Goal: Check status: Check status

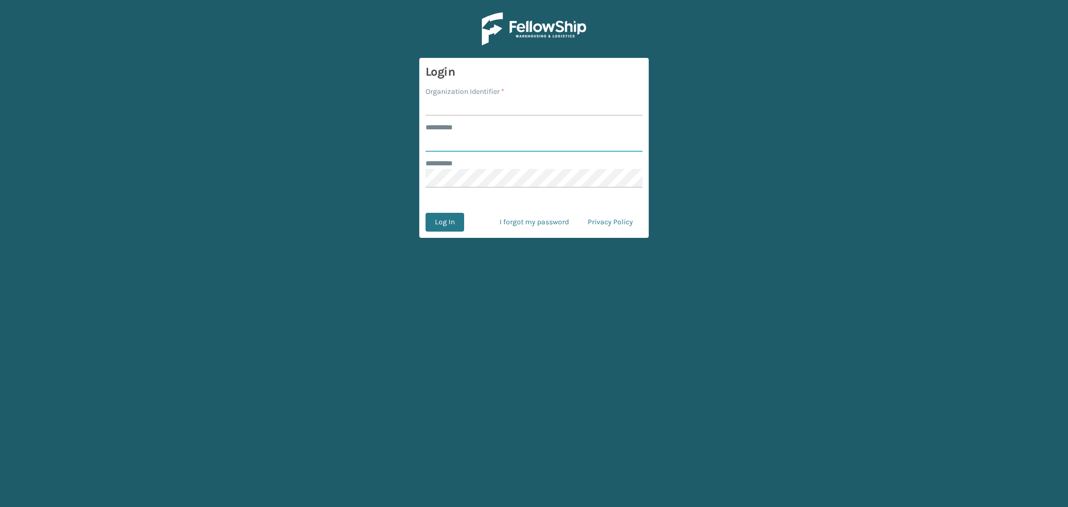
type input "******"
click at [435, 97] on input "Organization Identifier *" at bounding box center [533, 106] width 217 height 19
click at [470, 109] on input "Organization Identifier *" at bounding box center [533, 106] width 217 height 19
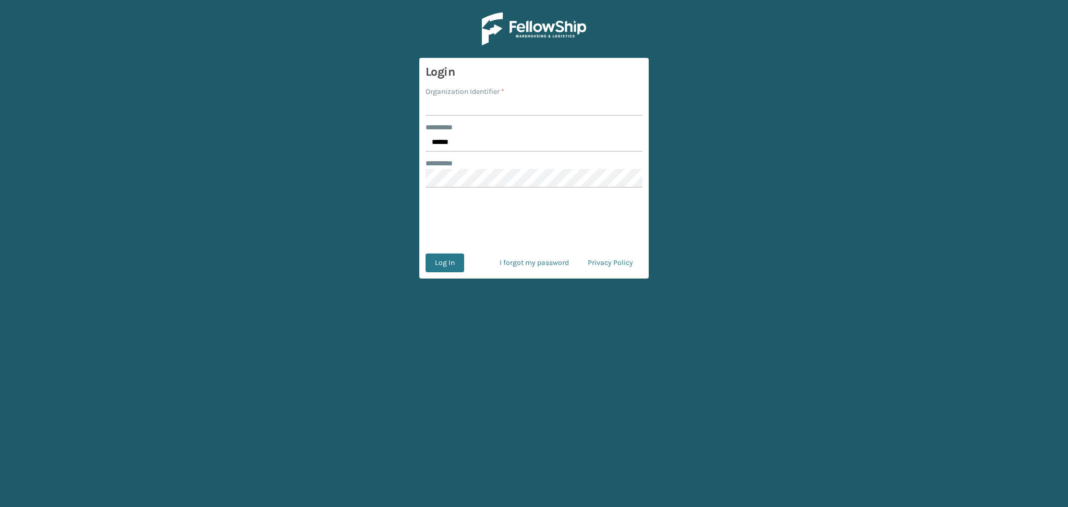
click at [448, 104] on input "Organization Identifier *" at bounding box center [533, 106] width 217 height 19
type input "LifeStyle"
click at [447, 267] on button "Log In" at bounding box center [444, 262] width 39 height 19
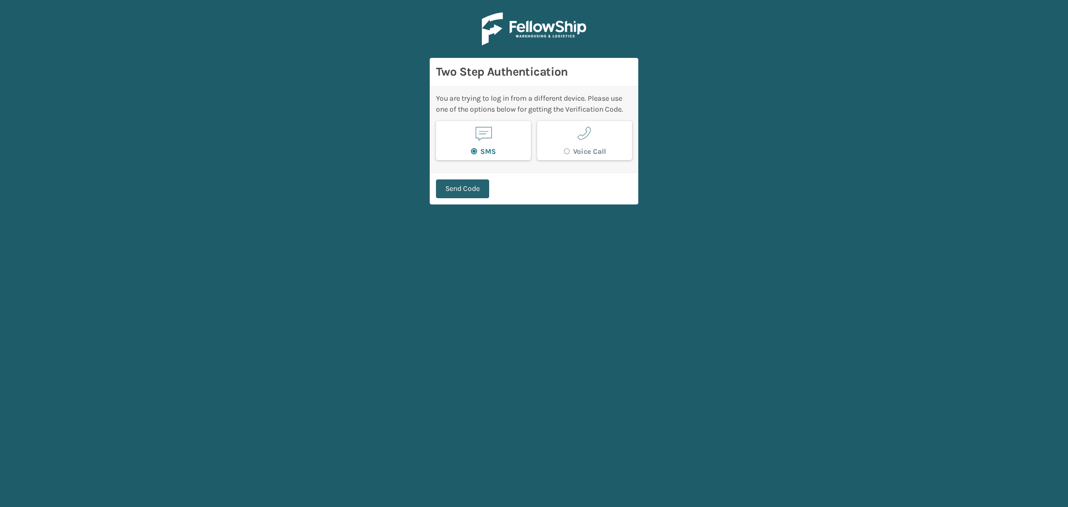
click at [470, 188] on button "Send Code" at bounding box center [462, 188] width 53 height 19
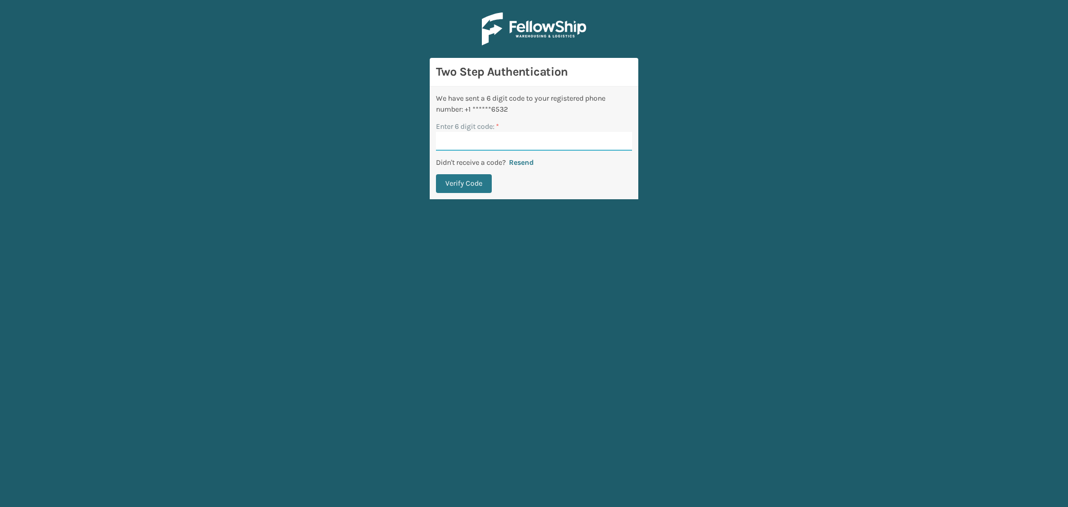
click at [467, 133] on input "Enter 6 digit code: *" at bounding box center [534, 141] width 196 height 19
paste input "990955"
type input "990955"
click at [465, 184] on button "Verify Code" at bounding box center [464, 183] width 56 height 19
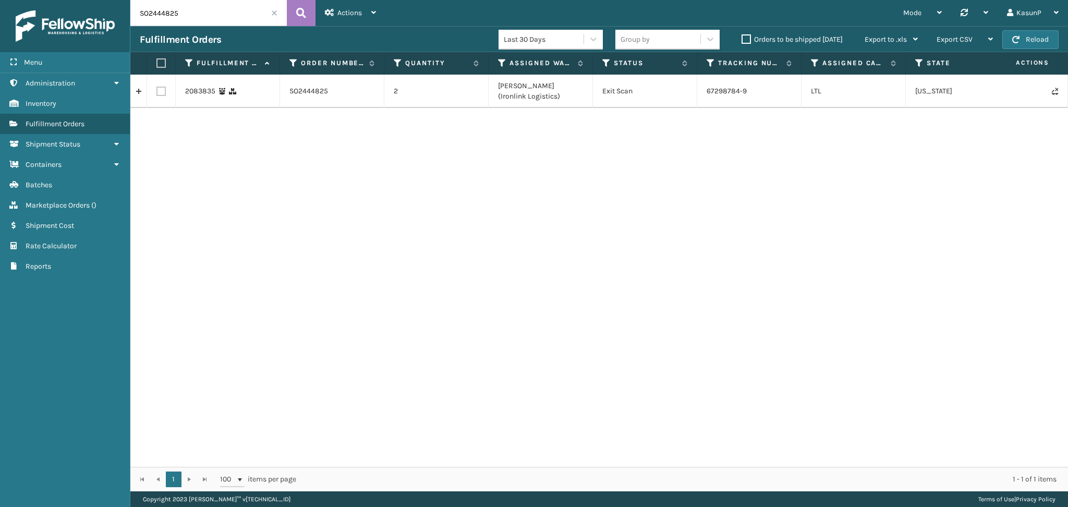
click at [169, 18] on input "SO2444825" at bounding box center [208, 13] width 156 height 26
click at [307, 17] on button at bounding box center [301, 13] width 29 height 26
drag, startPoint x: 752, startPoint y: 92, endPoint x: 705, endPoint y: 91, distance: 46.9
click at [705, 91] on td "67298784-9" at bounding box center [749, 91] width 104 height 33
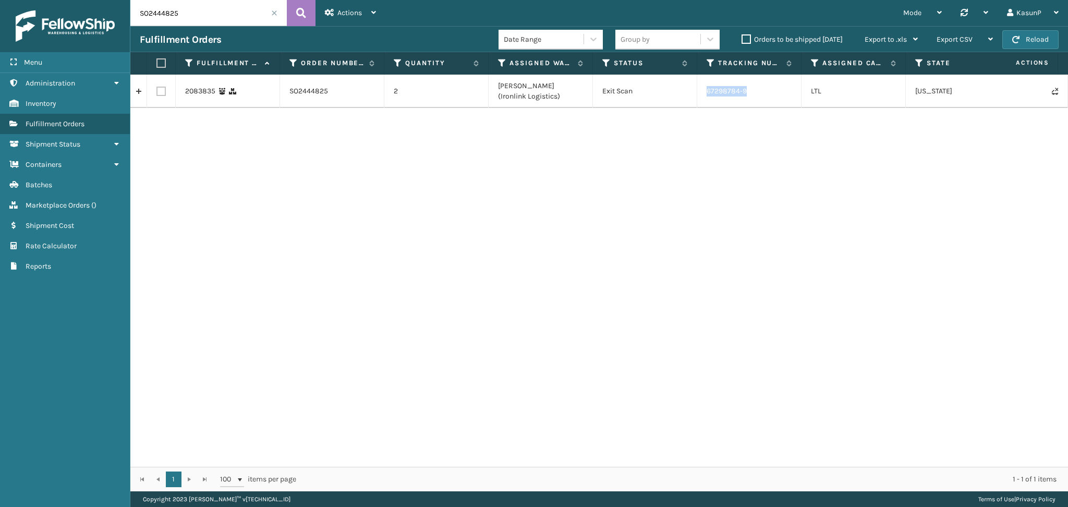
copy td "67298784-9"
click at [771, 241] on div "2083835 SO2444825 2 [PERSON_NAME] (Ironlink Logistics) Exit Scan 67298784-9 LTL…" at bounding box center [598, 271] width 937 height 392
